Goal: Task Accomplishment & Management: Use online tool/utility

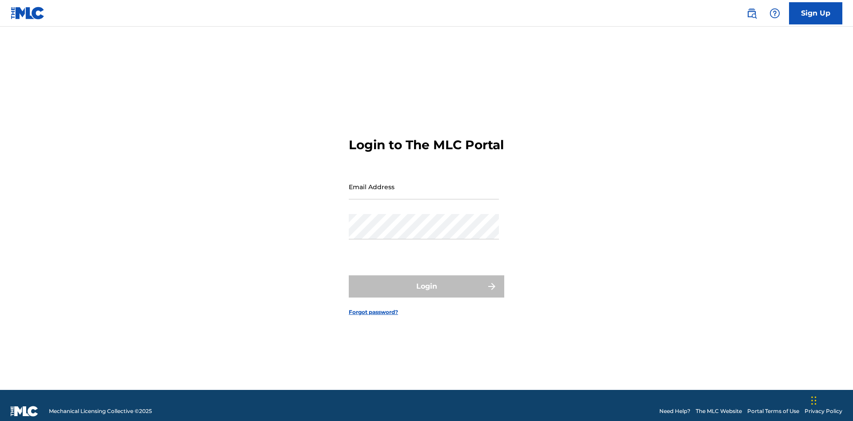
scroll to position [12, 0]
click at [424, 183] on input "Email Address" at bounding box center [424, 186] width 150 height 25
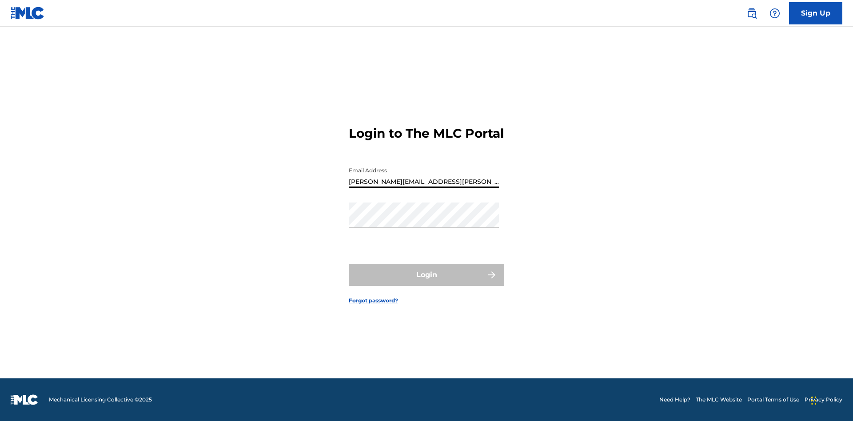
type input "[PERSON_NAME][EMAIL_ADDRESS][PERSON_NAME][DOMAIN_NAME]"
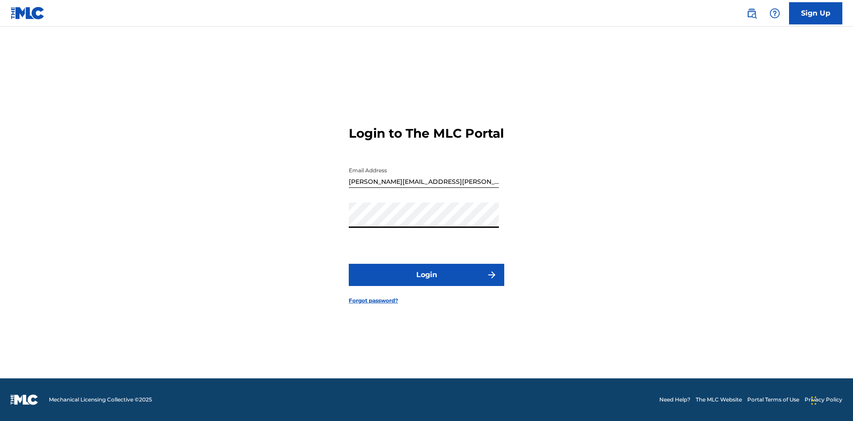
click at [427, 283] on button "Login" at bounding box center [427, 275] width 156 height 22
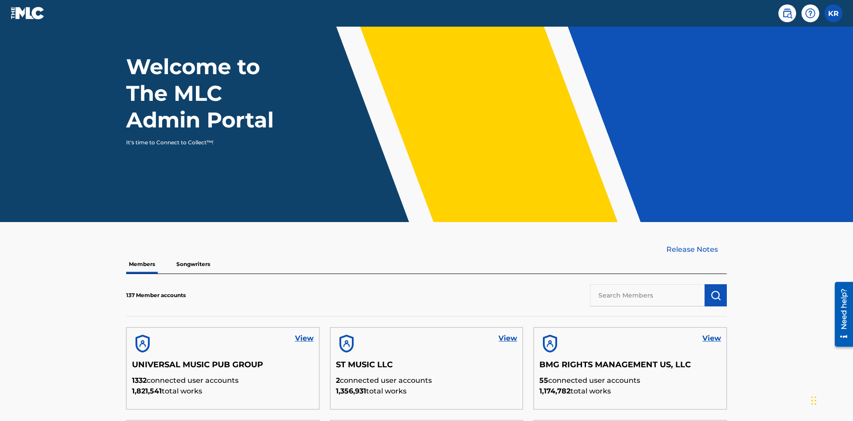
click at [647, 284] on input "text" at bounding box center [647, 295] width 115 height 22
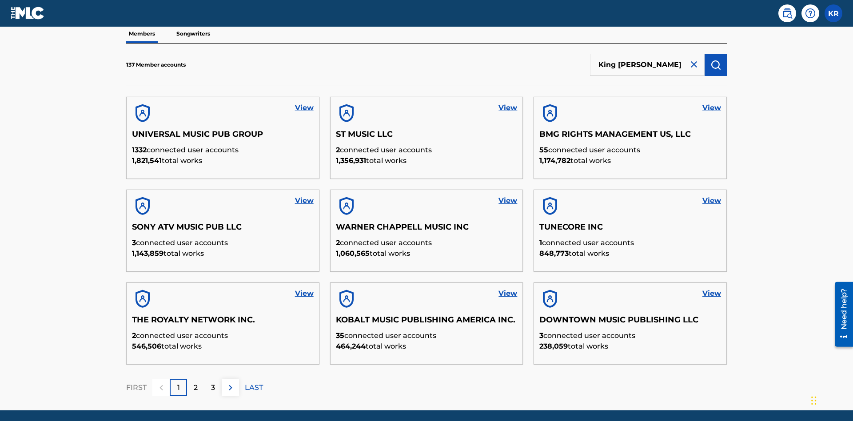
type input "King [PERSON_NAME]"
click at [716, 60] on img "submit" at bounding box center [716, 65] width 11 height 11
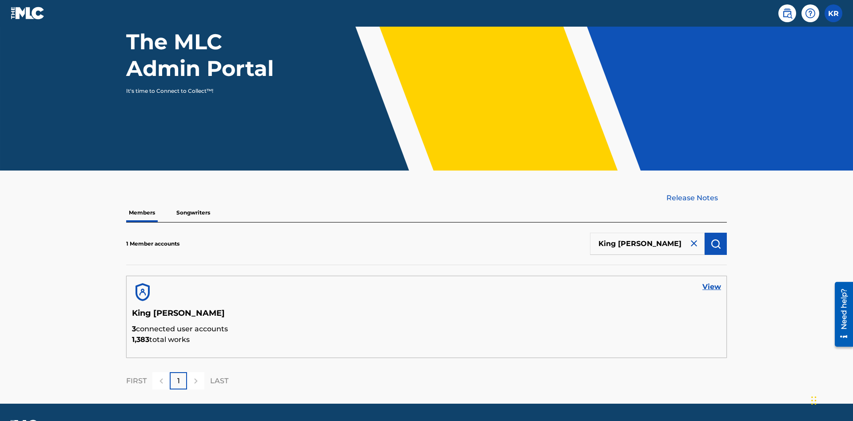
click at [712, 282] on link "View" at bounding box center [712, 287] width 19 height 11
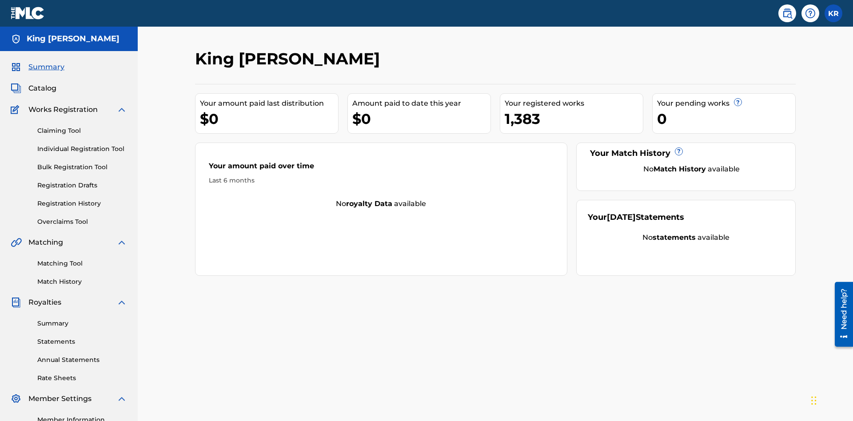
click at [82, 126] on link "Claiming Tool" at bounding box center [82, 130] width 90 height 9
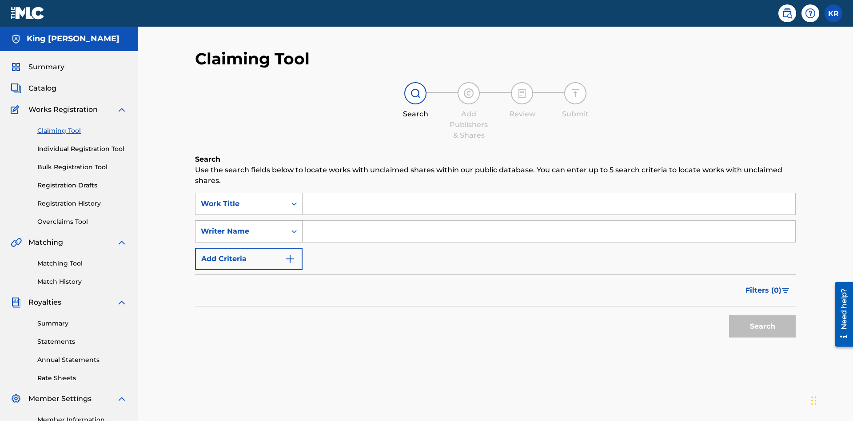
click at [241, 226] on div "Writer Name" at bounding box center [241, 231] width 80 height 11
click at [549, 193] on input "Search Form" at bounding box center [549, 203] width 493 height 21
type input "NON-OWNED WORK TO CLAIM"
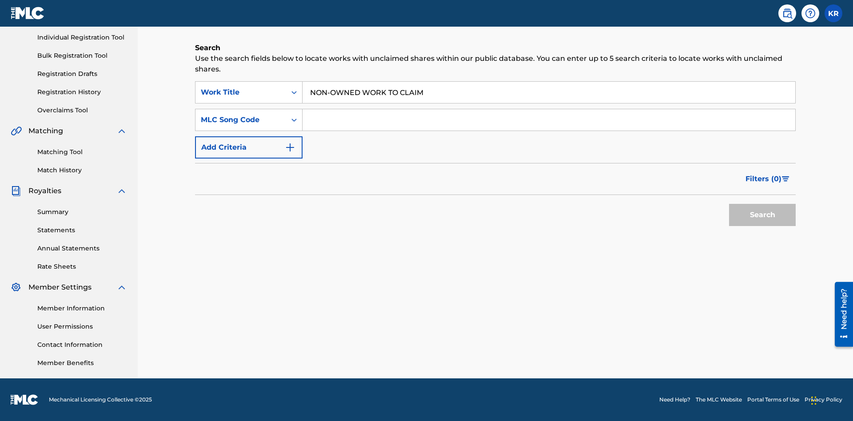
click at [549, 120] on input "Search Form" at bounding box center [549, 119] width 493 height 21
click at [763, 215] on button "Search" at bounding box center [762, 215] width 67 height 22
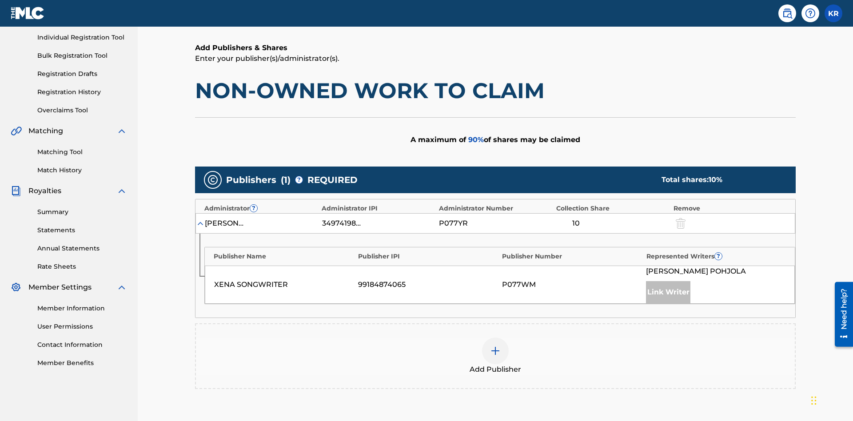
click at [496, 346] on img at bounding box center [495, 351] width 11 height 11
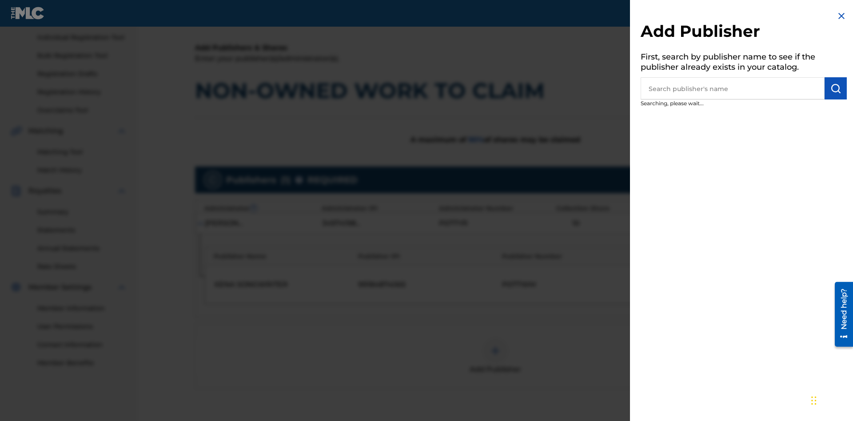
click at [733, 88] on input "text" at bounding box center [733, 88] width 184 height 22
click at [836, 88] on img "submit" at bounding box center [836, 88] width 11 height 11
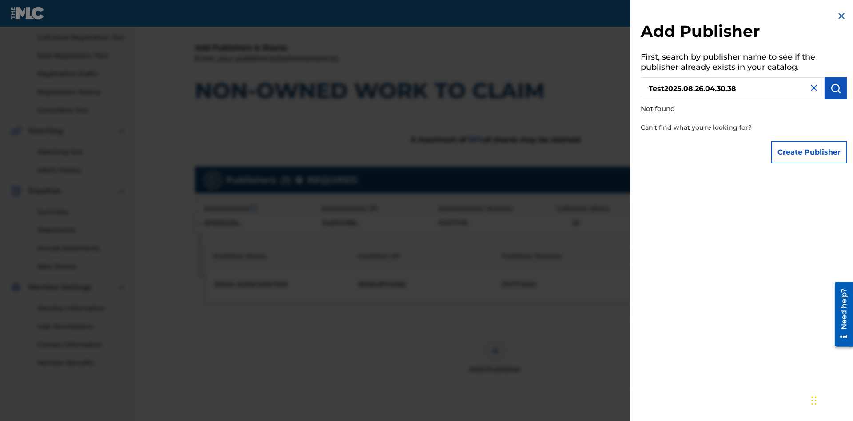
click at [810, 152] on button "Create Publisher" at bounding box center [809, 152] width 76 height 22
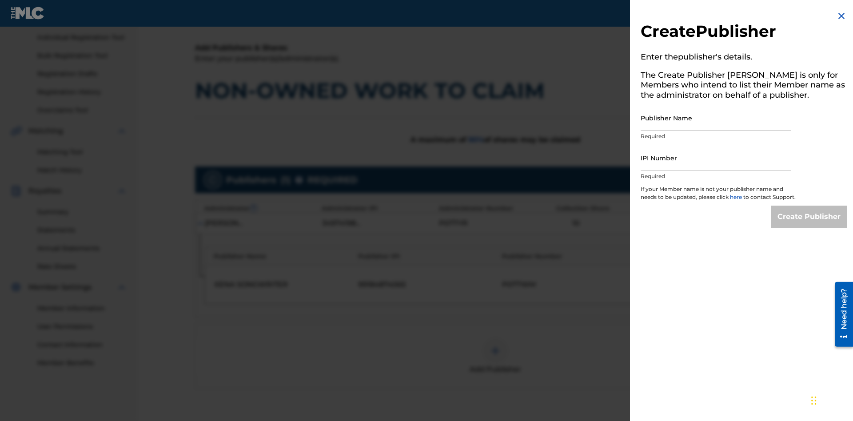
click at [716, 118] on input "Publisher Name" at bounding box center [716, 117] width 150 height 25
click at [716, 158] on input "IPI Number" at bounding box center [716, 157] width 150 height 25
click at [810, 225] on input "Create Publisher" at bounding box center [809, 217] width 76 height 22
click at [810, 206] on input "Create Publisher" at bounding box center [809, 217] width 76 height 22
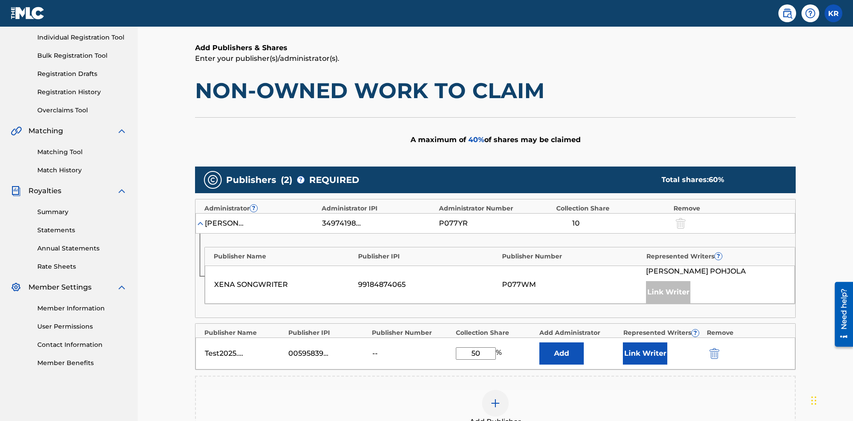
type input "50"
click at [645, 343] on button "Link Writer" at bounding box center [645, 354] width 44 height 22
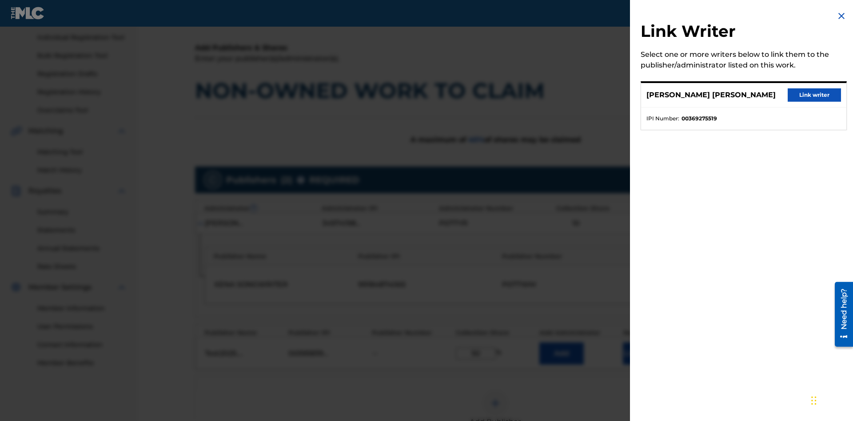
click at [815, 95] on button "Link writer" at bounding box center [814, 94] width 53 height 13
click at [645, 343] on button "Link Writer" at bounding box center [645, 354] width 44 height 22
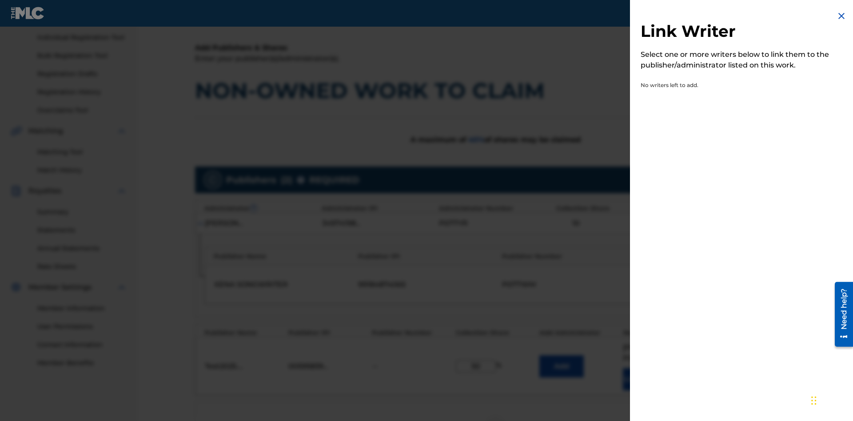
click at [842, 16] on img at bounding box center [841, 16] width 11 height 11
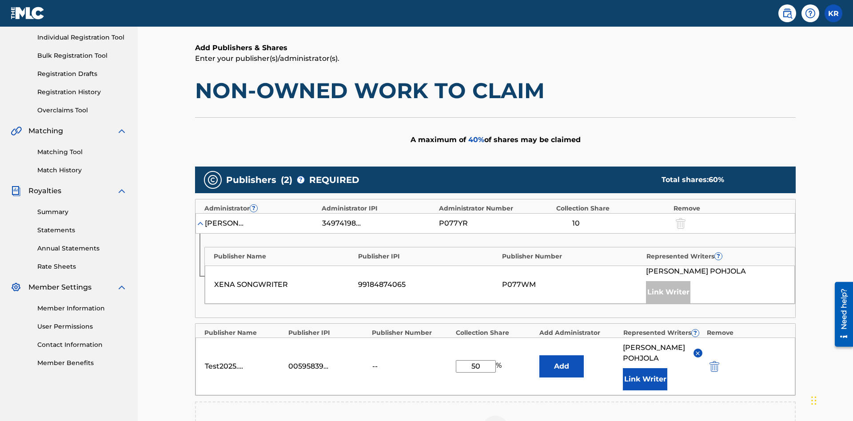
click at [562, 356] on button "Add" at bounding box center [561, 367] width 44 height 22
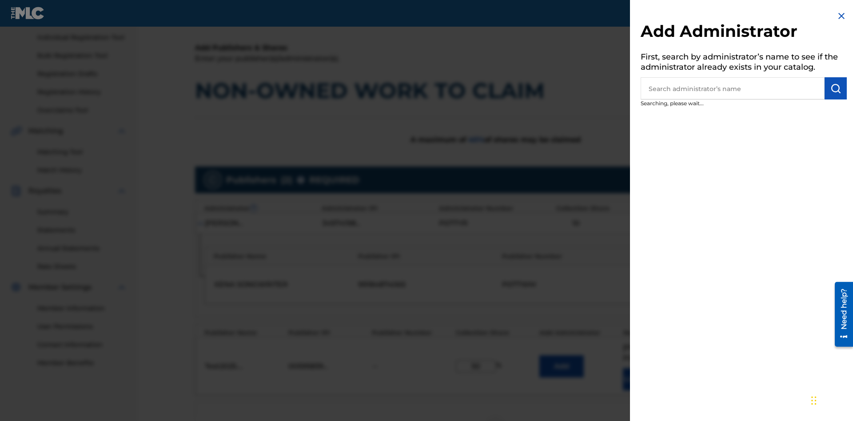
click at [733, 88] on input "text" at bounding box center [733, 88] width 184 height 22
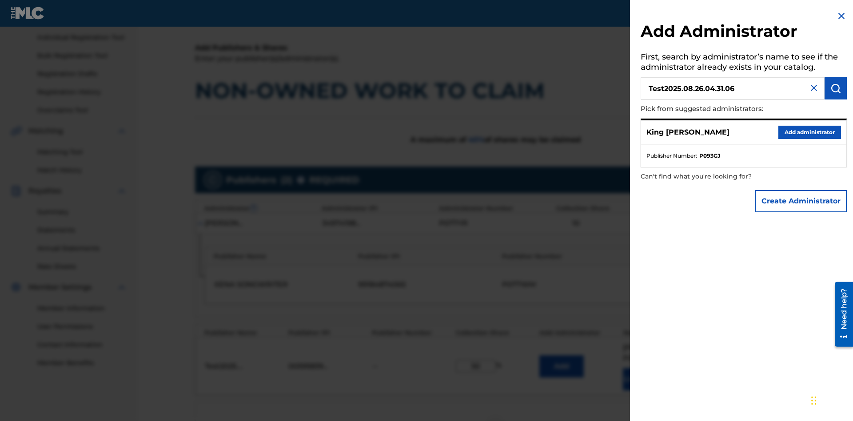
type input "Test2025.08.26.04.31.06"
click at [836, 88] on img "submit" at bounding box center [836, 88] width 11 height 11
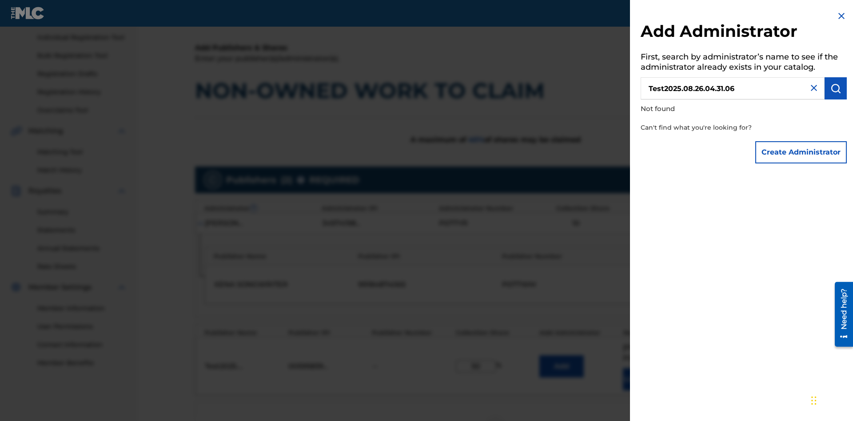
click at [802, 152] on button "Create Administrator" at bounding box center [801, 152] width 92 height 22
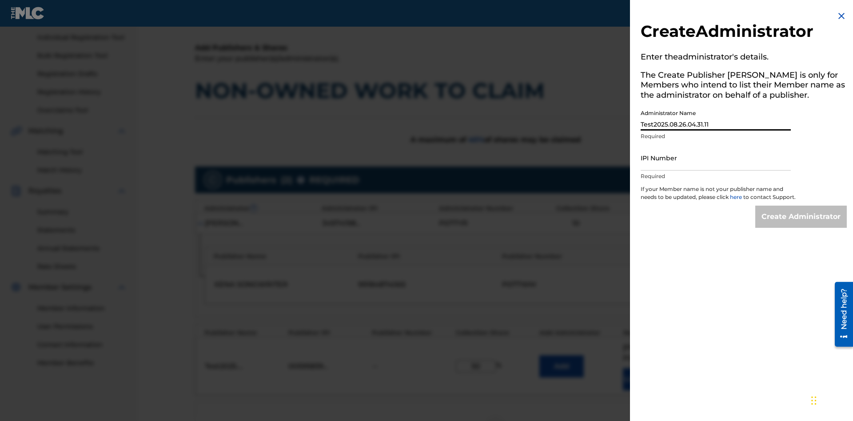
click at [716, 158] on input "IPI Number" at bounding box center [716, 157] width 150 height 25
click at [802, 225] on input "Create Administrator" at bounding box center [801, 217] width 92 height 22
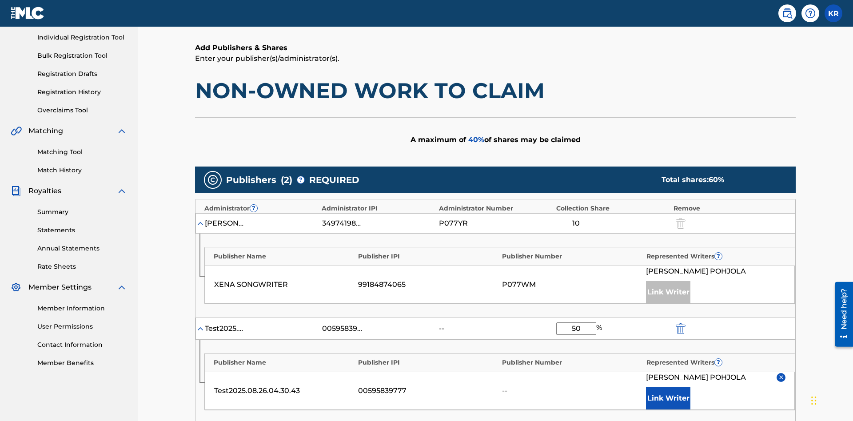
scroll to position [340, 0]
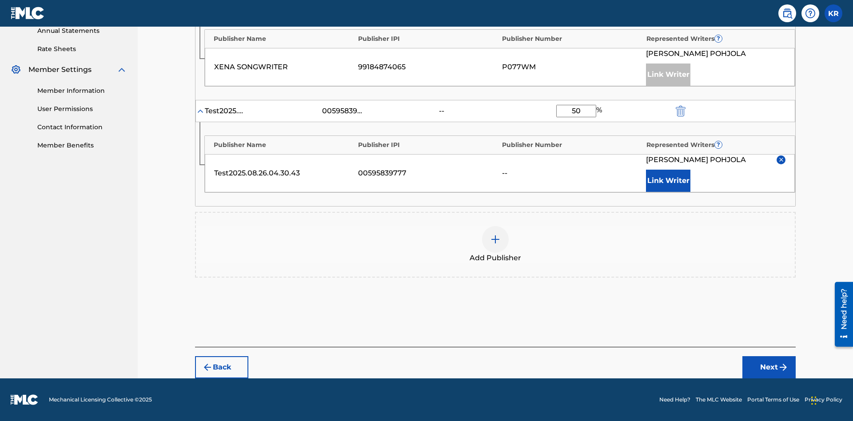
click at [769, 368] on button "Next" at bounding box center [769, 367] width 53 height 22
